Goal: Task Accomplishment & Management: Manage account settings

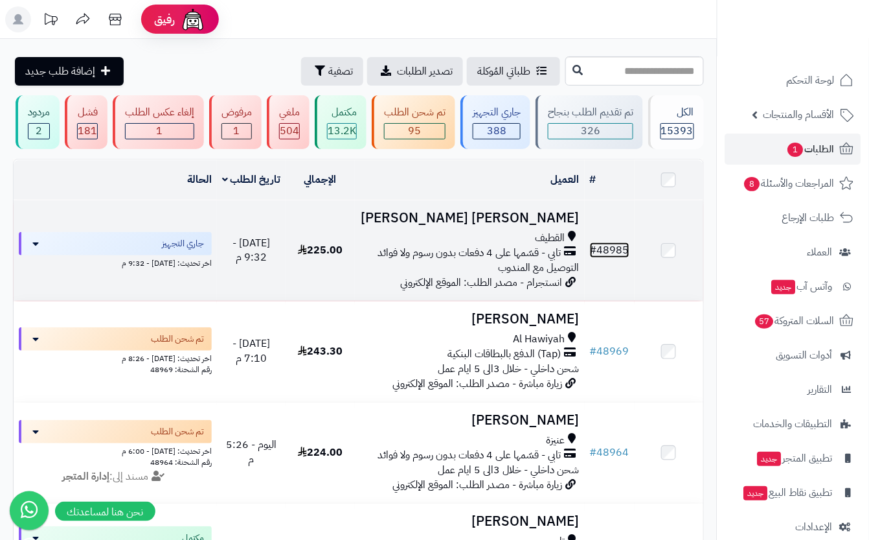
click at [612, 258] on link "# 48985" at bounding box center [610, 250] width 40 height 16
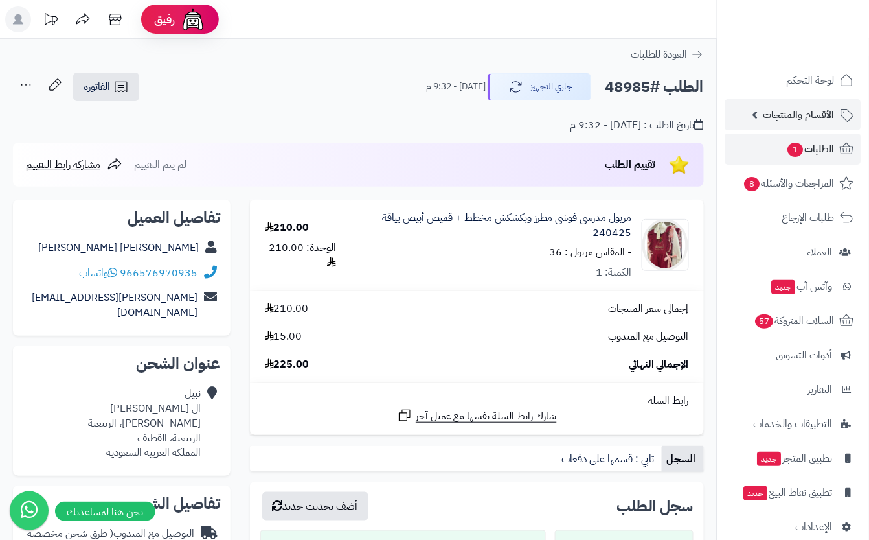
click at [792, 118] on span "الأقسام والمنتجات" at bounding box center [799, 115] width 71 height 18
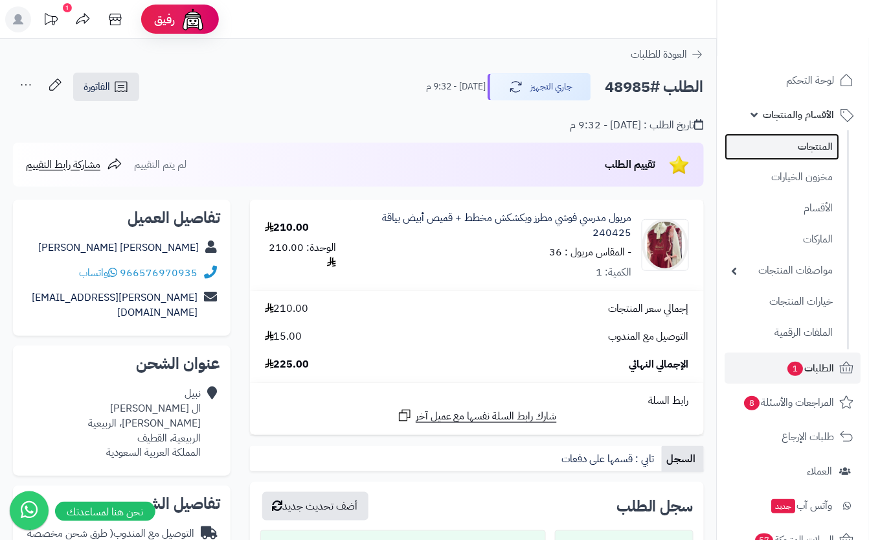
click at [797, 159] on link "المنتجات" at bounding box center [783, 146] width 115 height 27
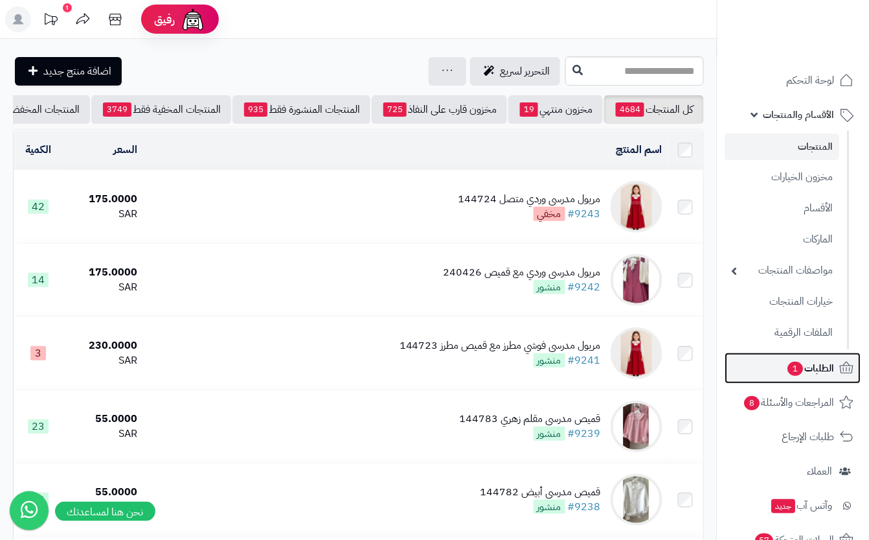
click at [829, 367] on span "الطلبات 1" at bounding box center [811, 368] width 48 height 18
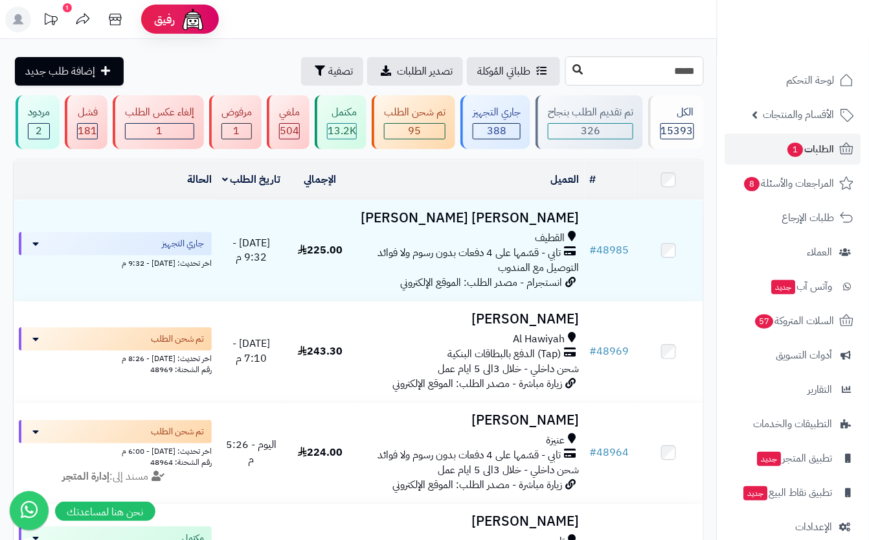
type input "*****"
click at [573, 69] on icon at bounding box center [578, 69] width 10 height 10
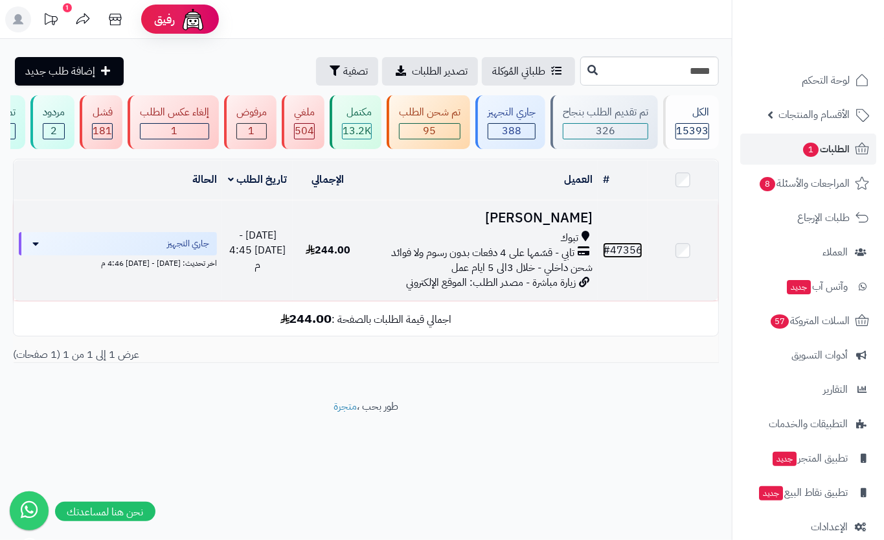
click at [628, 258] on link "# 47356" at bounding box center [623, 250] width 40 height 16
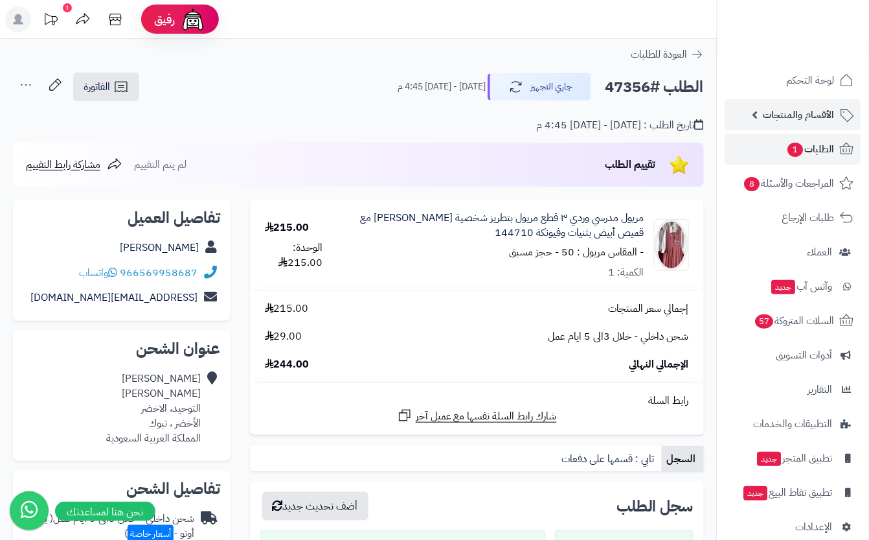
click at [797, 120] on span "الأقسام والمنتجات" at bounding box center [799, 115] width 71 height 18
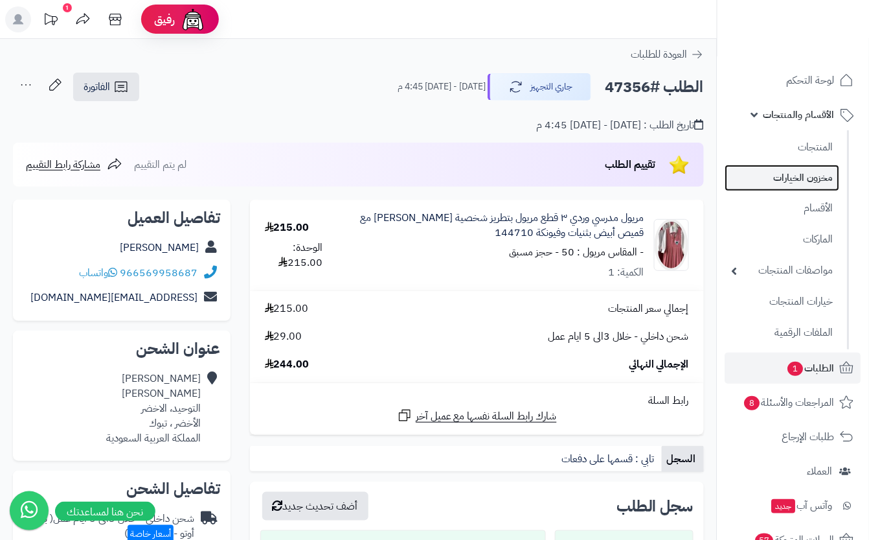
click at [822, 174] on link "مخزون الخيارات" at bounding box center [783, 178] width 115 height 27
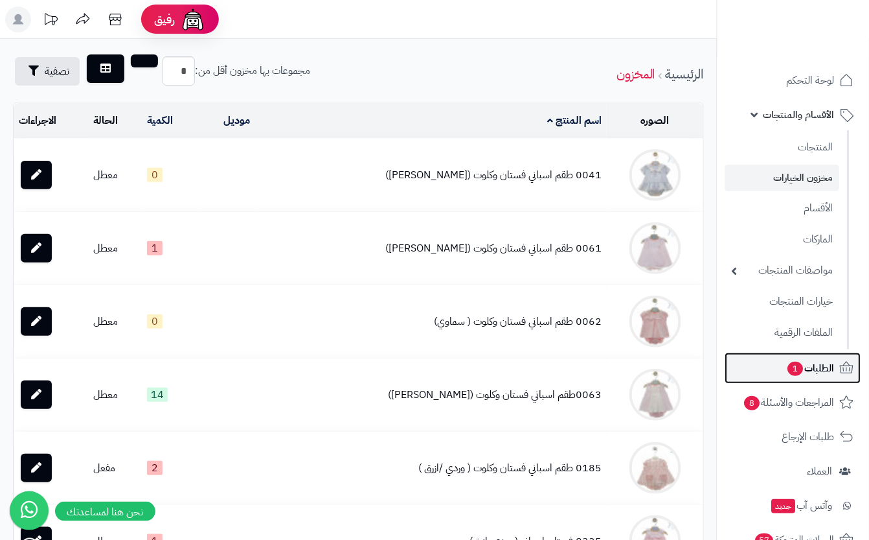
click at [833, 365] on span "الطلبات 1" at bounding box center [811, 368] width 48 height 18
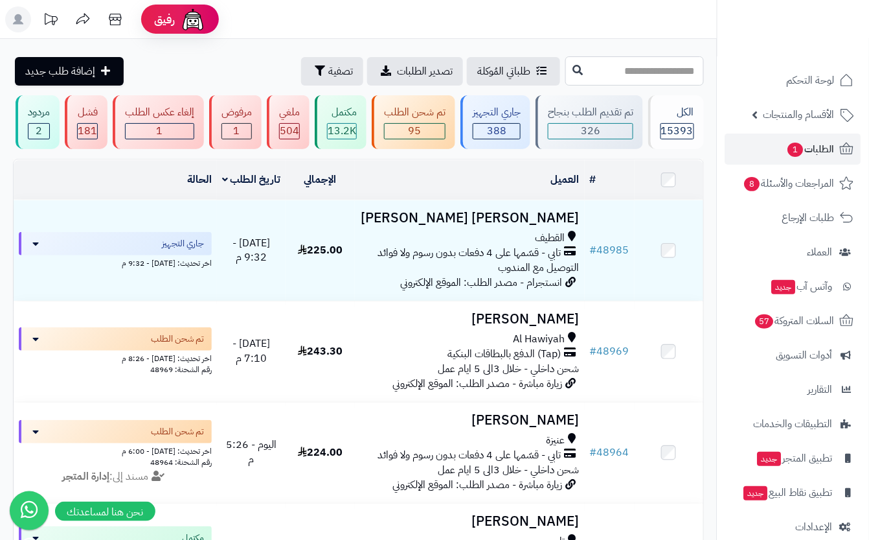
click at [654, 74] on input "text" at bounding box center [635, 70] width 139 height 29
type input "*****"
click at [568, 78] on button at bounding box center [577, 70] width 19 height 25
click at [573, 70] on icon at bounding box center [578, 69] width 10 height 10
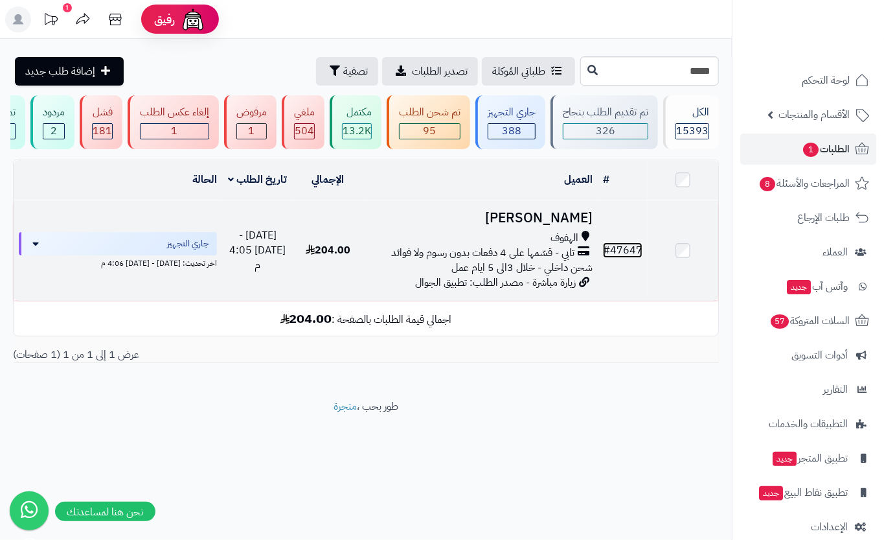
click at [615, 258] on link "# 47647" at bounding box center [623, 250] width 40 height 16
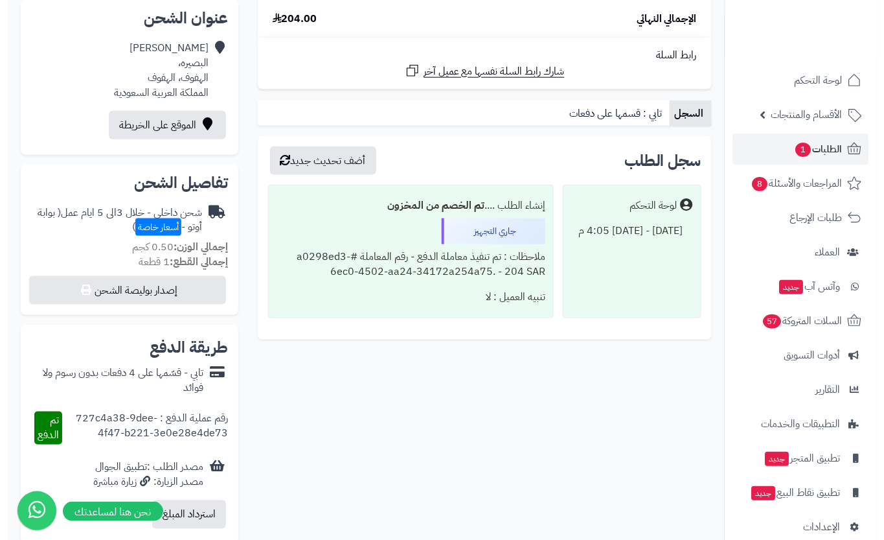
scroll to position [345, 0]
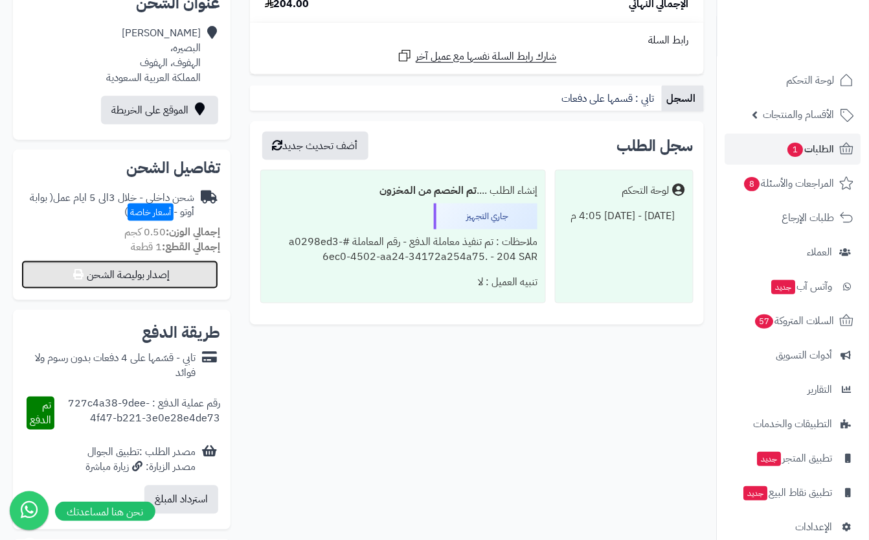
click at [197, 284] on button "إصدار بوليصة الشحن" at bounding box center [119, 274] width 197 height 29
select select "***"
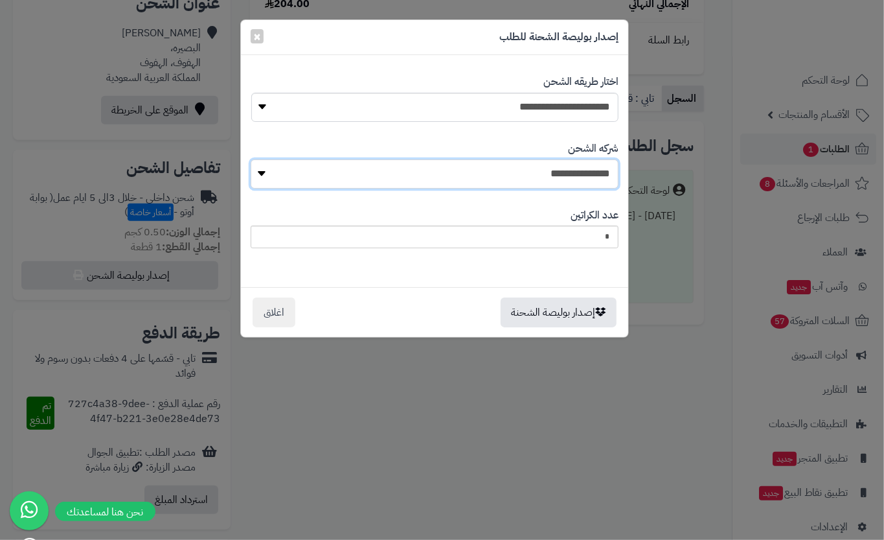
click at [536, 172] on select "**********" at bounding box center [435, 173] width 368 height 29
select select "****"
click at [251, 159] on select "**********" at bounding box center [435, 173] width 368 height 29
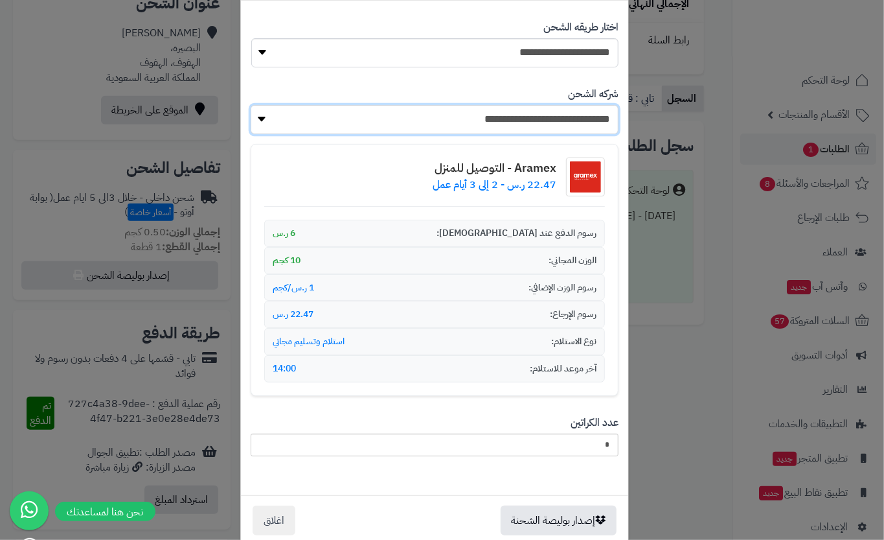
scroll to position [84, 0]
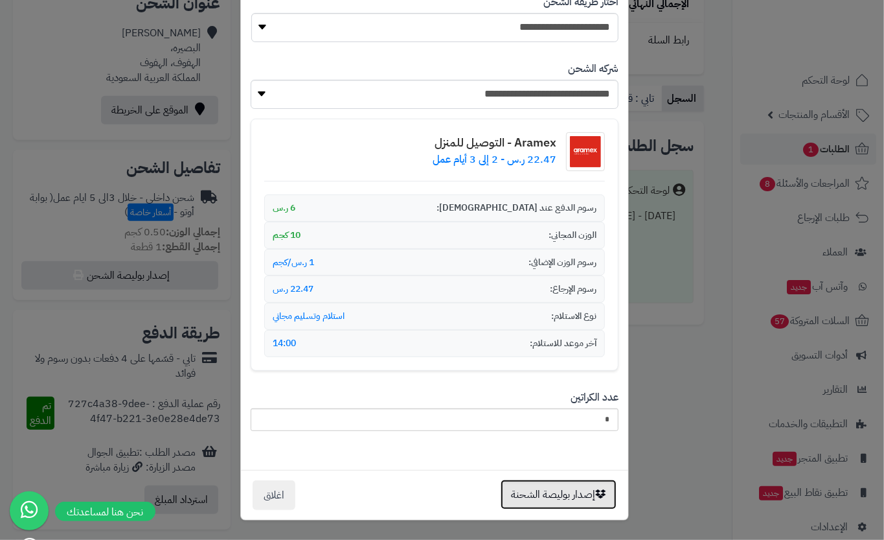
click at [566, 506] on button "إصدار بوليصة الشحنة" at bounding box center [559, 494] width 116 height 30
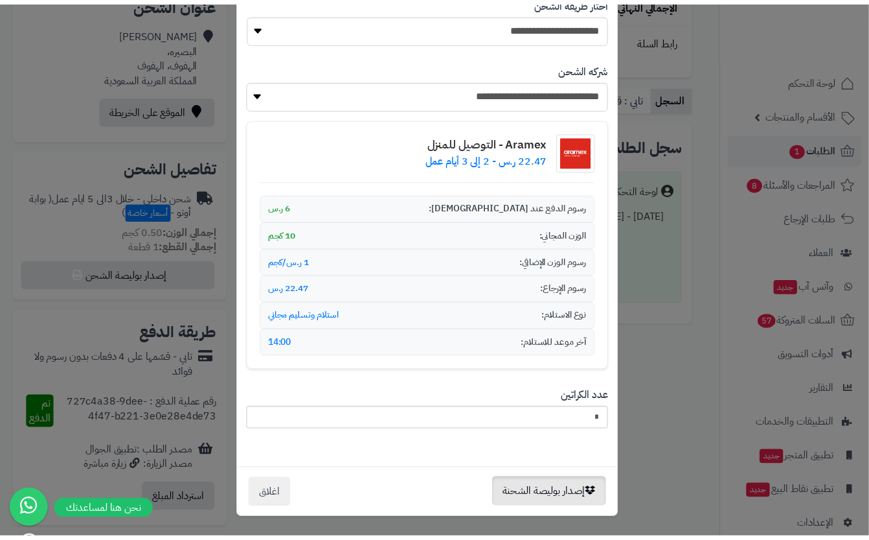
scroll to position [0, 0]
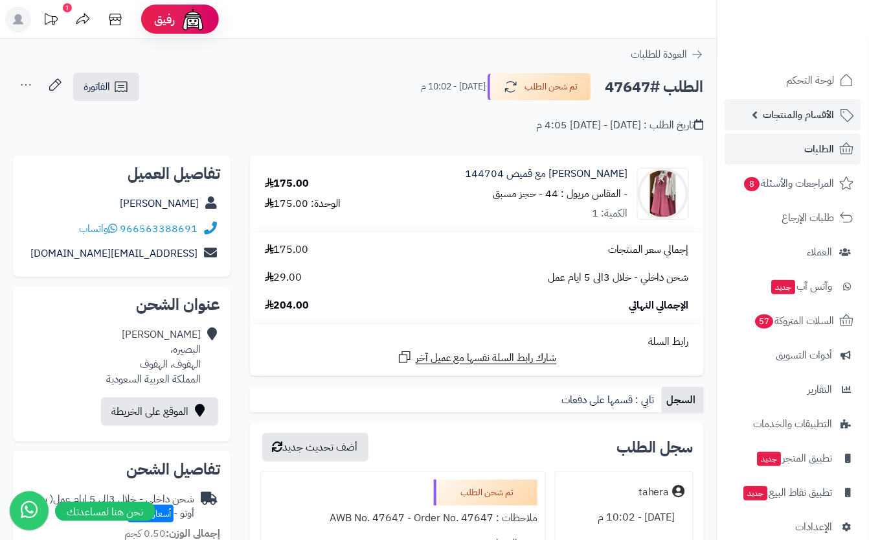
click at [789, 113] on span "الأقسام والمنتجات" at bounding box center [799, 115] width 71 height 18
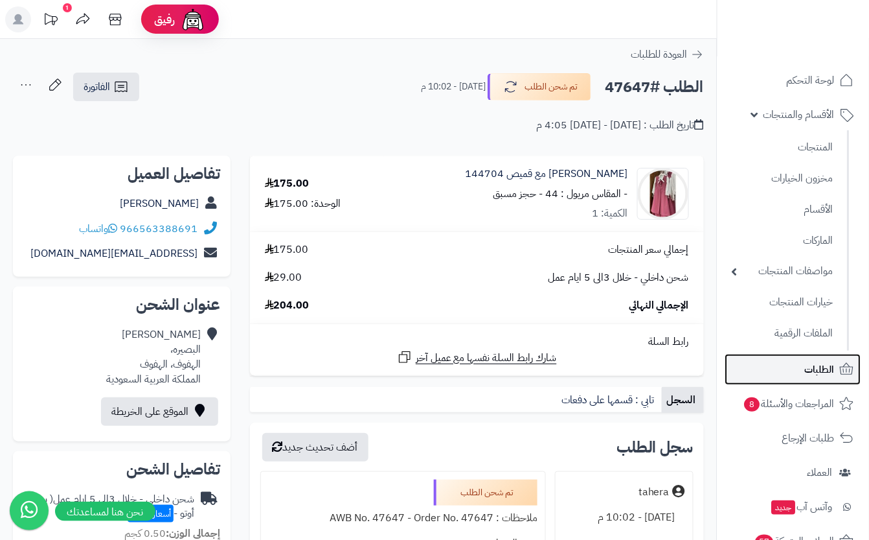
click at [812, 368] on span "الطلبات" at bounding box center [820, 369] width 30 height 18
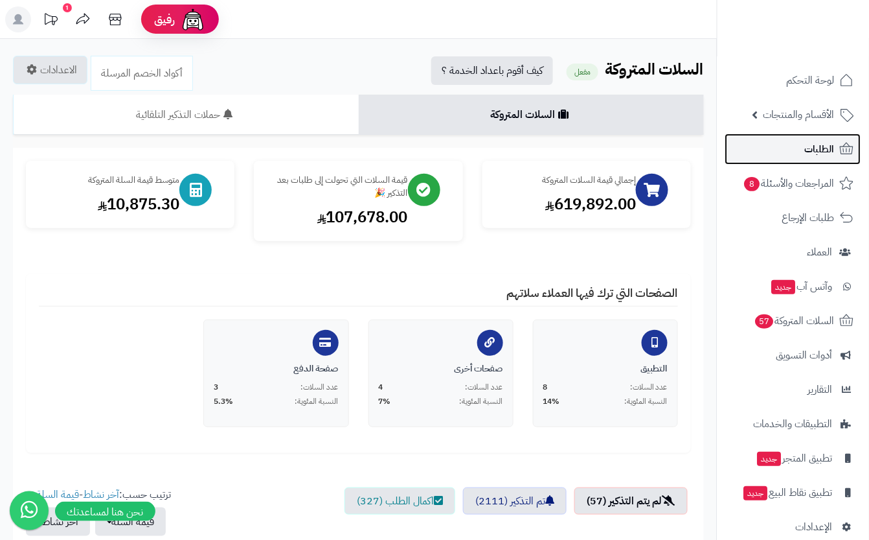
click at [812, 148] on span "الطلبات" at bounding box center [820, 149] width 30 height 18
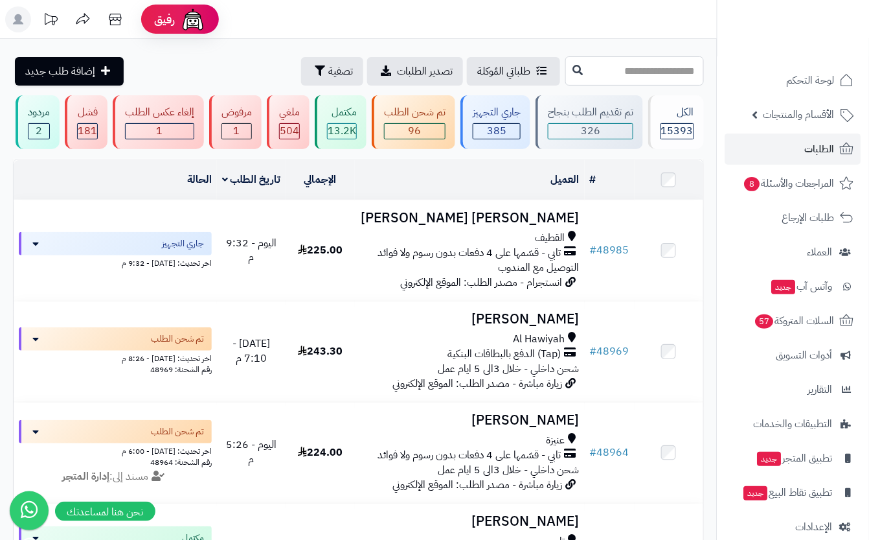
click at [566, 66] on input "text" at bounding box center [635, 70] width 139 height 29
type input "*****"
click at [573, 73] on icon at bounding box center [578, 69] width 10 height 10
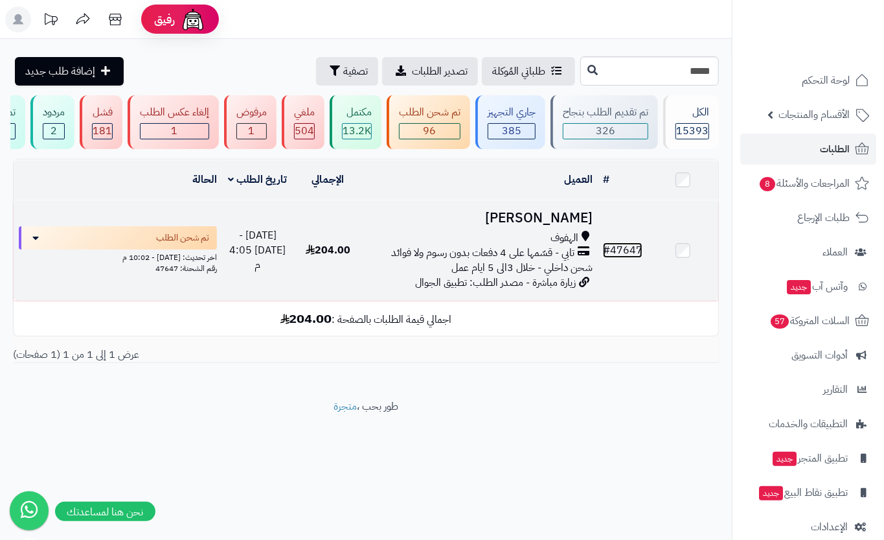
click at [631, 258] on link "# 47647" at bounding box center [623, 250] width 40 height 16
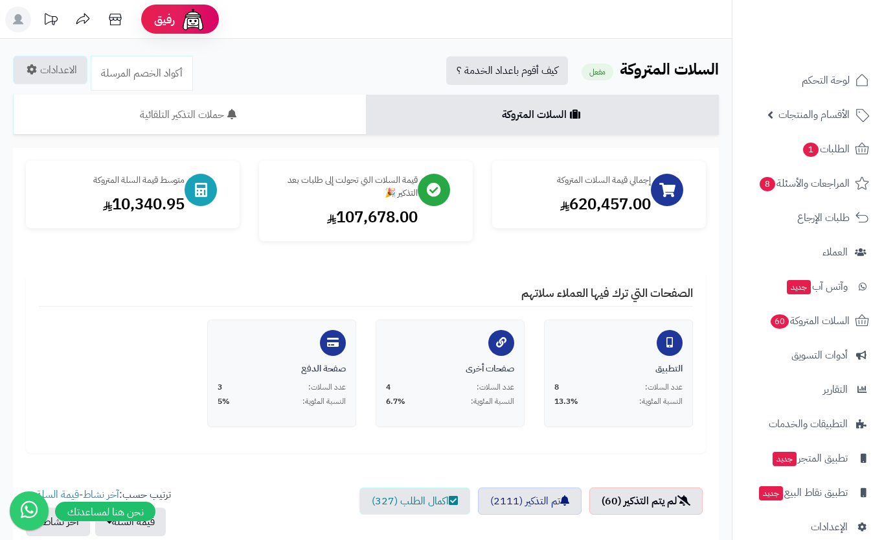
click at [812, 119] on span "الأقسام والمنتجات" at bounding box center [814, 115] width 71 height 18
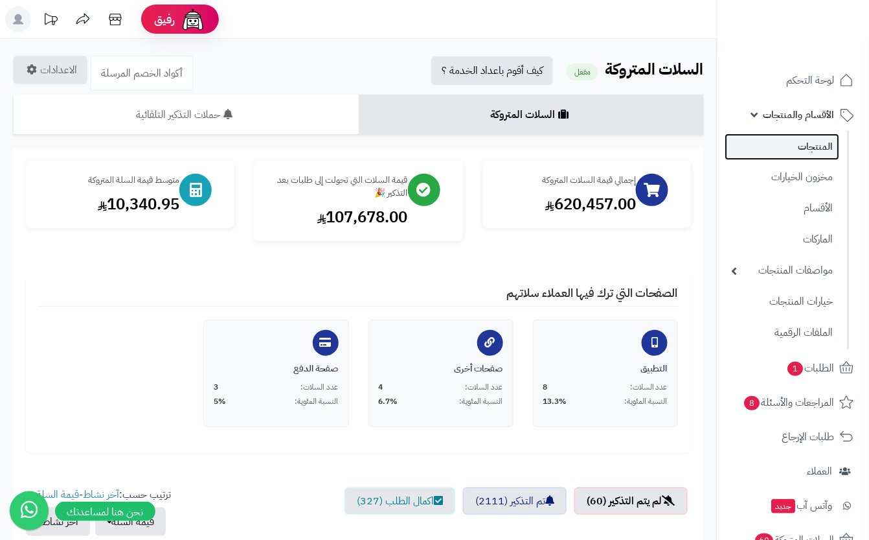
click at [812, 146] on link "المنتجات" at bounding box center [783, 146] width 115 height 27
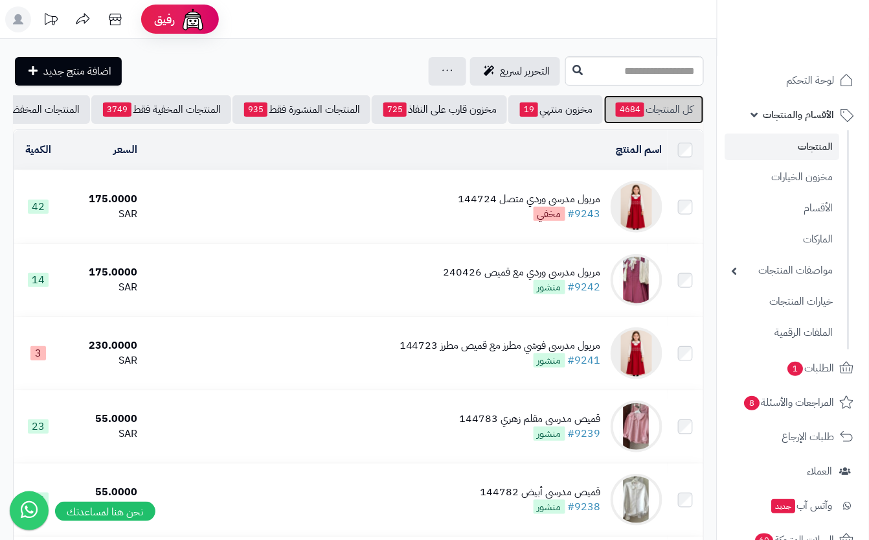
click at [649, 109] on link "كل المنتجات 4684" at bounding box center [654, 109] width 100 height 29
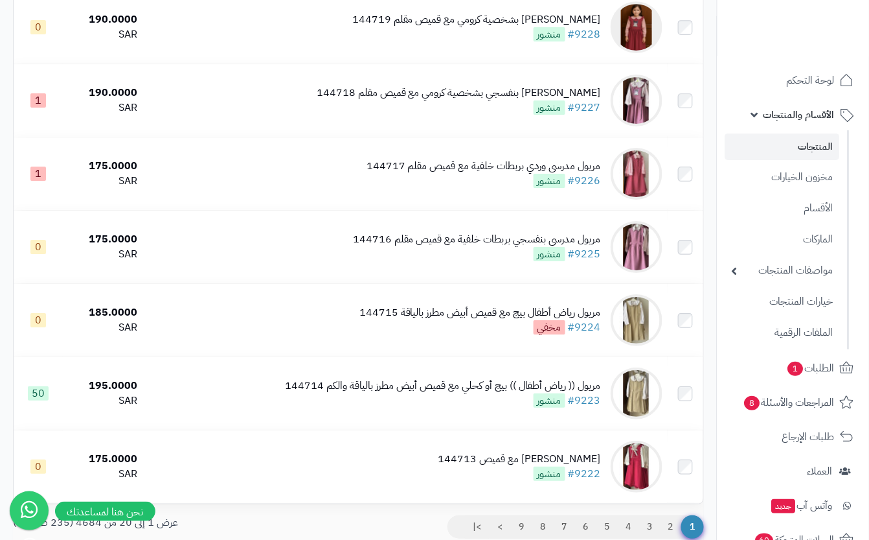
scroll to position [1254, 0]
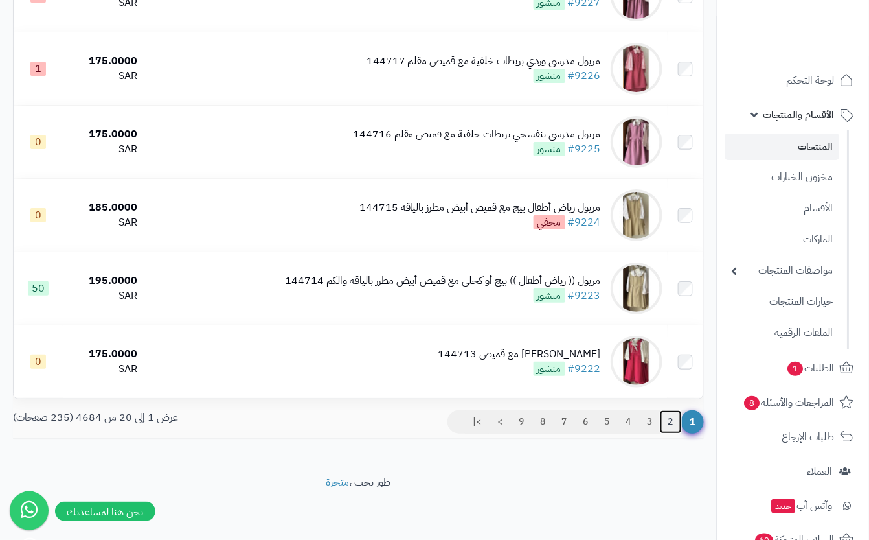
click at [671, 421] on link "2" at bounding box center [671, 421] width 22 height 23
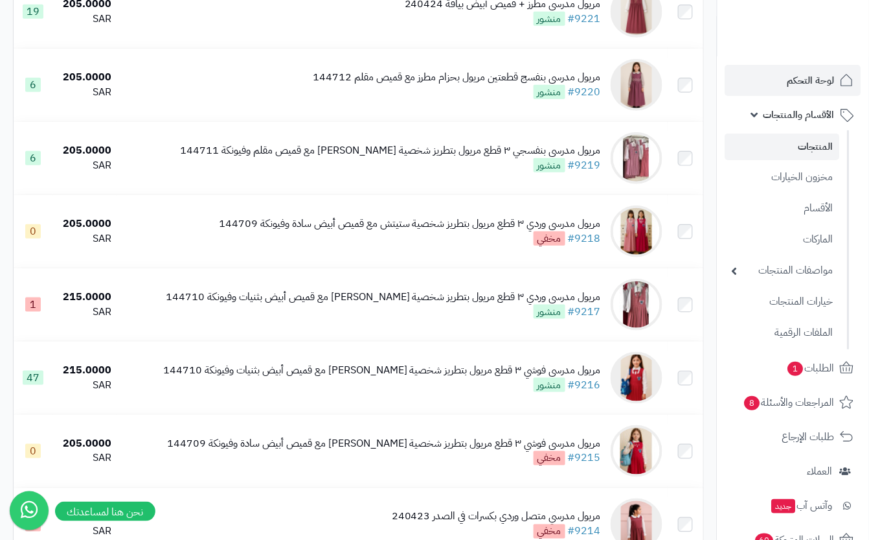
scroll to position [194, 0]
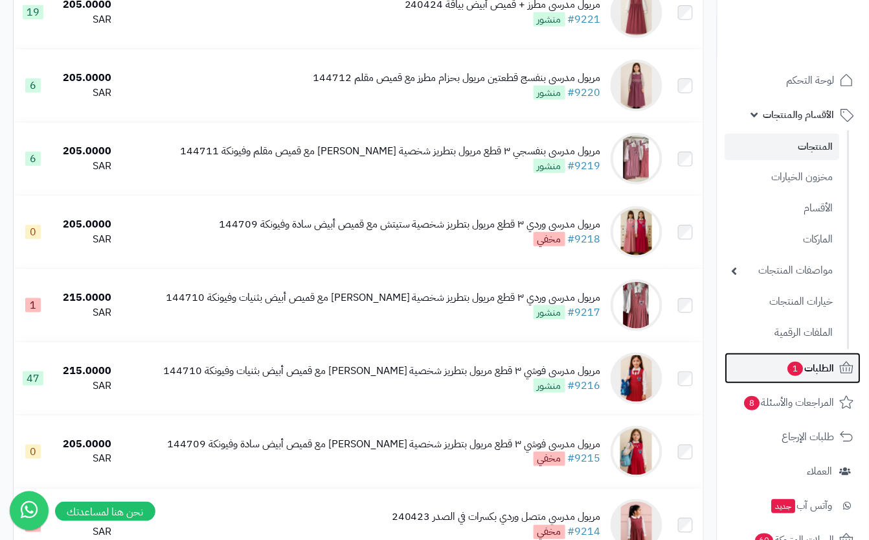
click at [788, 368] on span "1" at bounding box center [796, 369] width 16 height 14
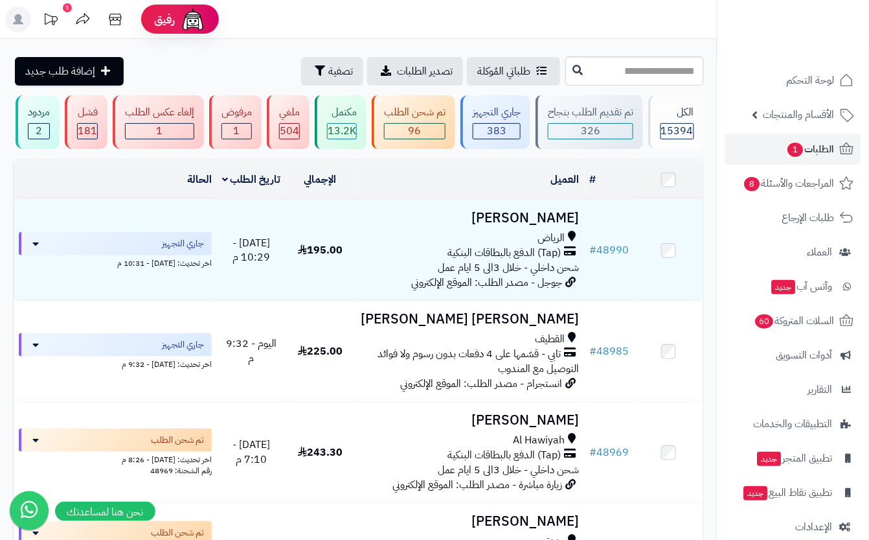
click at [571, 78] on input "text" at bounding box center [635, 70] width 139 height 29
click at [301, 78] on button "تصفية" at bounding box center [332, 70] width 62 height 29
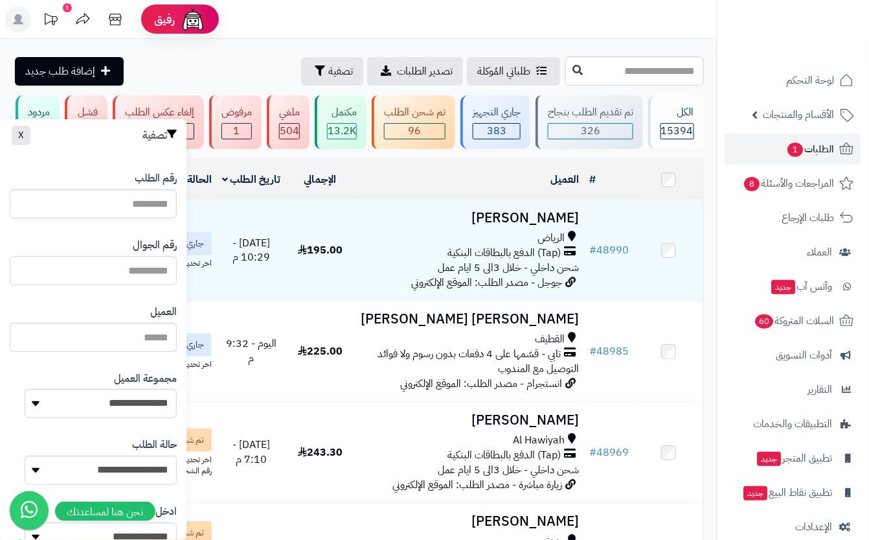
click at [141, 268] on input "text" at bounding box center [93, 270] width 167 height 29
click at [566, 71] on input "text" at bounding box center [635, 70] width 139 height 29
click at [140, 271] on input "text" at bounding box center [93, 270] width 167 height 29
click at [148, 338] on input "العميل" at bounding box center [93, 337] width 167 height 29
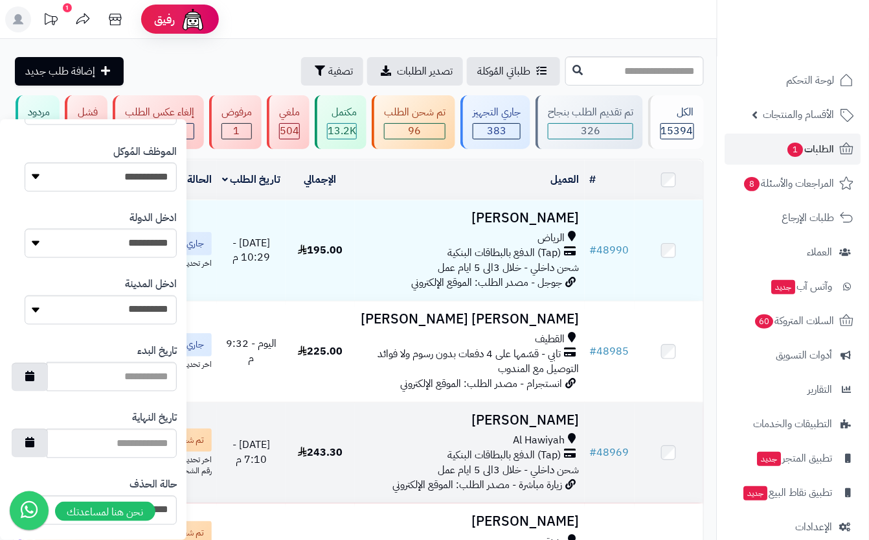
scroll to position [623, 0]
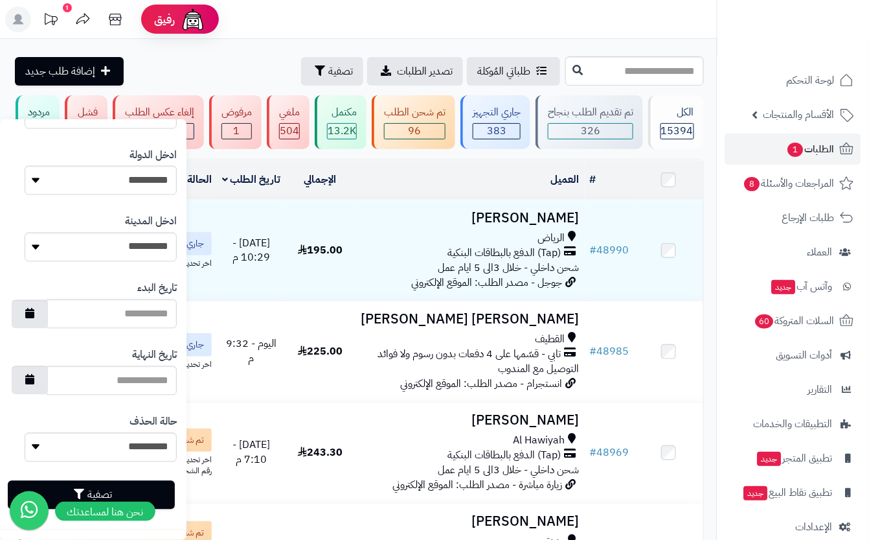
type input "**********"
click at [171, 496] on button "تصفية" at bounding box center [91, 495] width 167 height 29
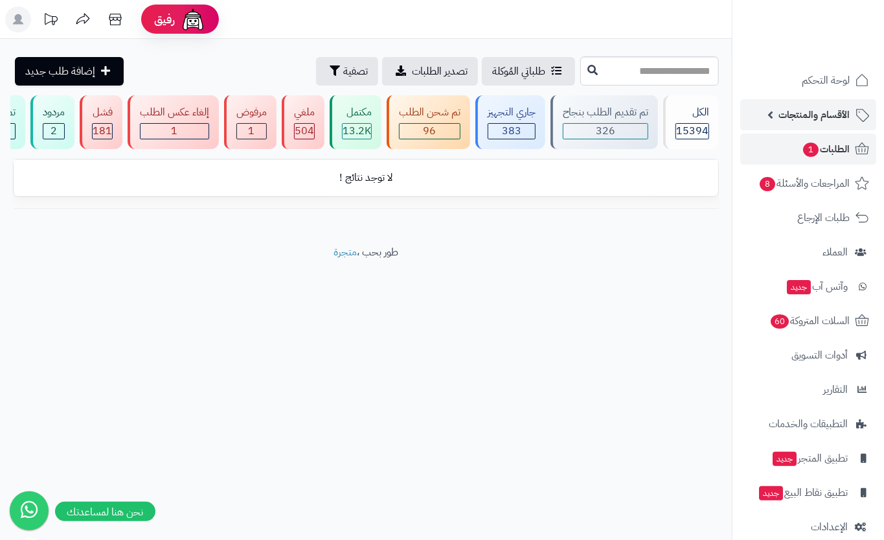
click at [798, 114] on span "الأقسام والمنتجات" at bounding box center [814, 115] width 71 height 18
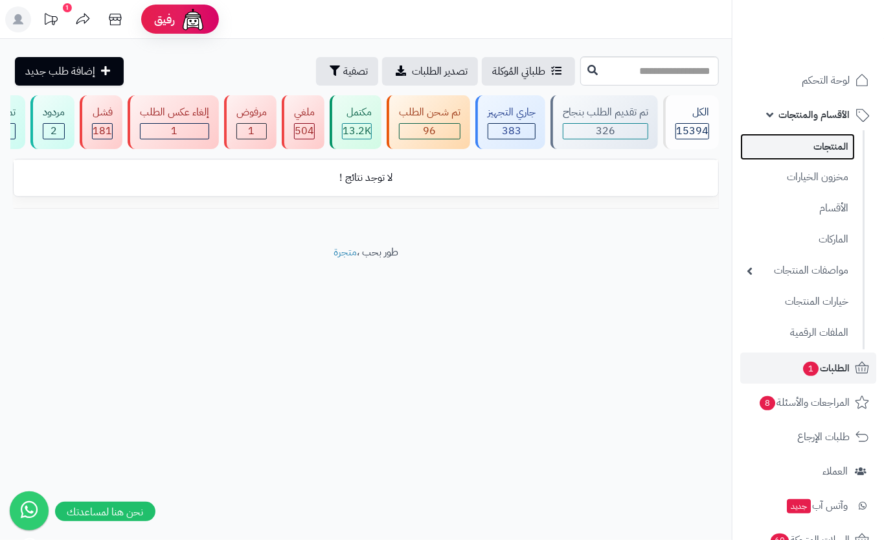
click at [835, 141] on link "المنتجات" at bounding box center [798, 146] width 115 height 27
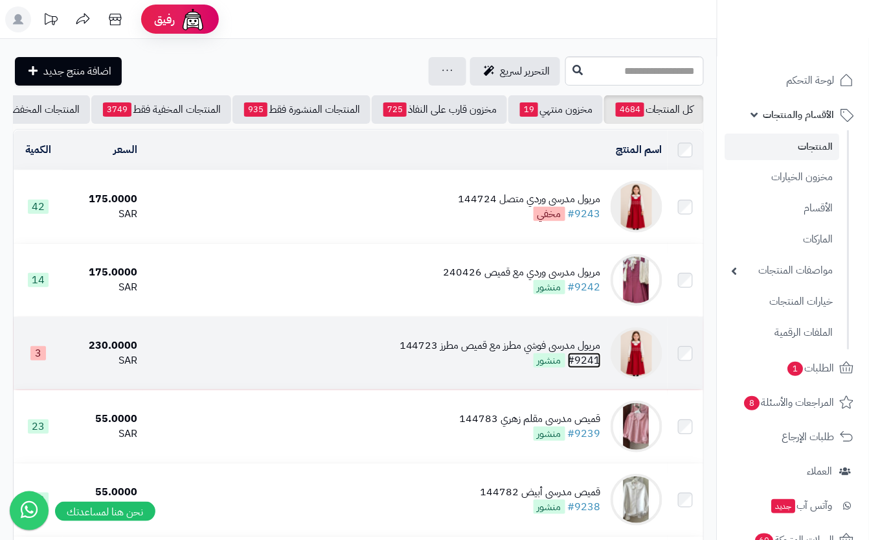
click at [583, 366] on link "#9241" at bounding box center [584, 360] width 33 height 16
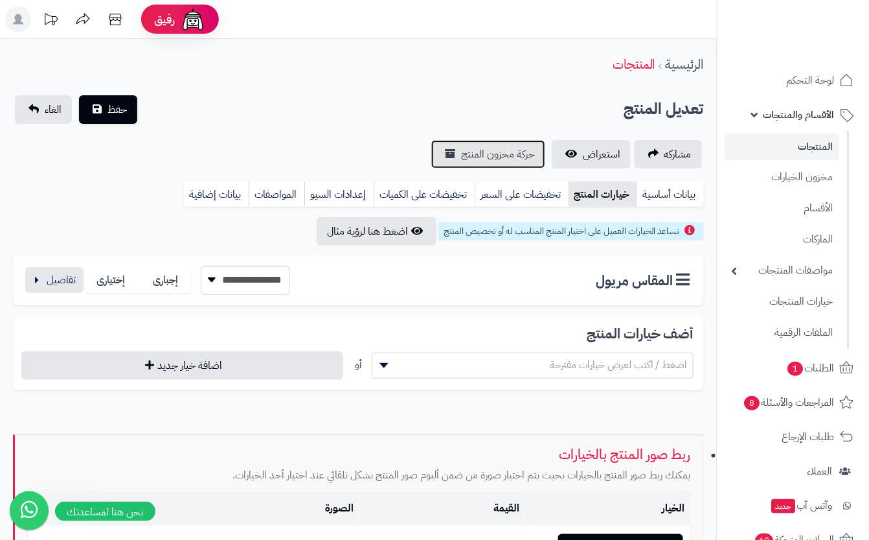
click at [506, 154] on span "حركة مخزون المنتج" at bounding box center [498, 154] width 74 height 16
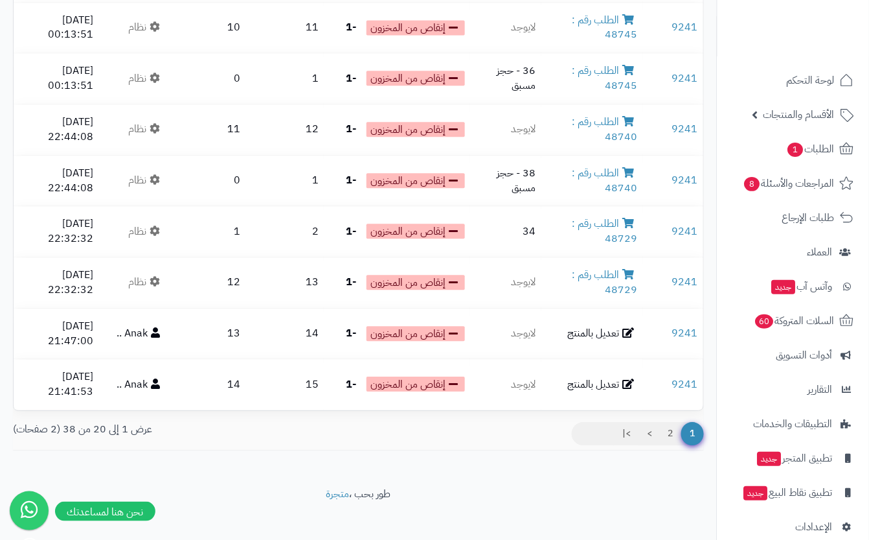
scroll to position [779, 0]
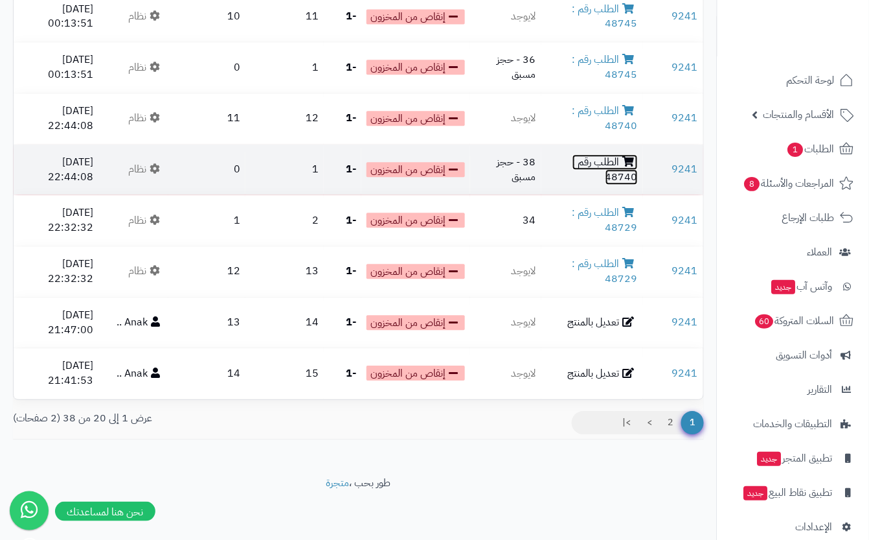
click at [623, 174] on link "الطلب رقم : 48740" at bounding box center [605, 169] width 65 height 30
